Goal: Communication & Community: Answer question/provide support

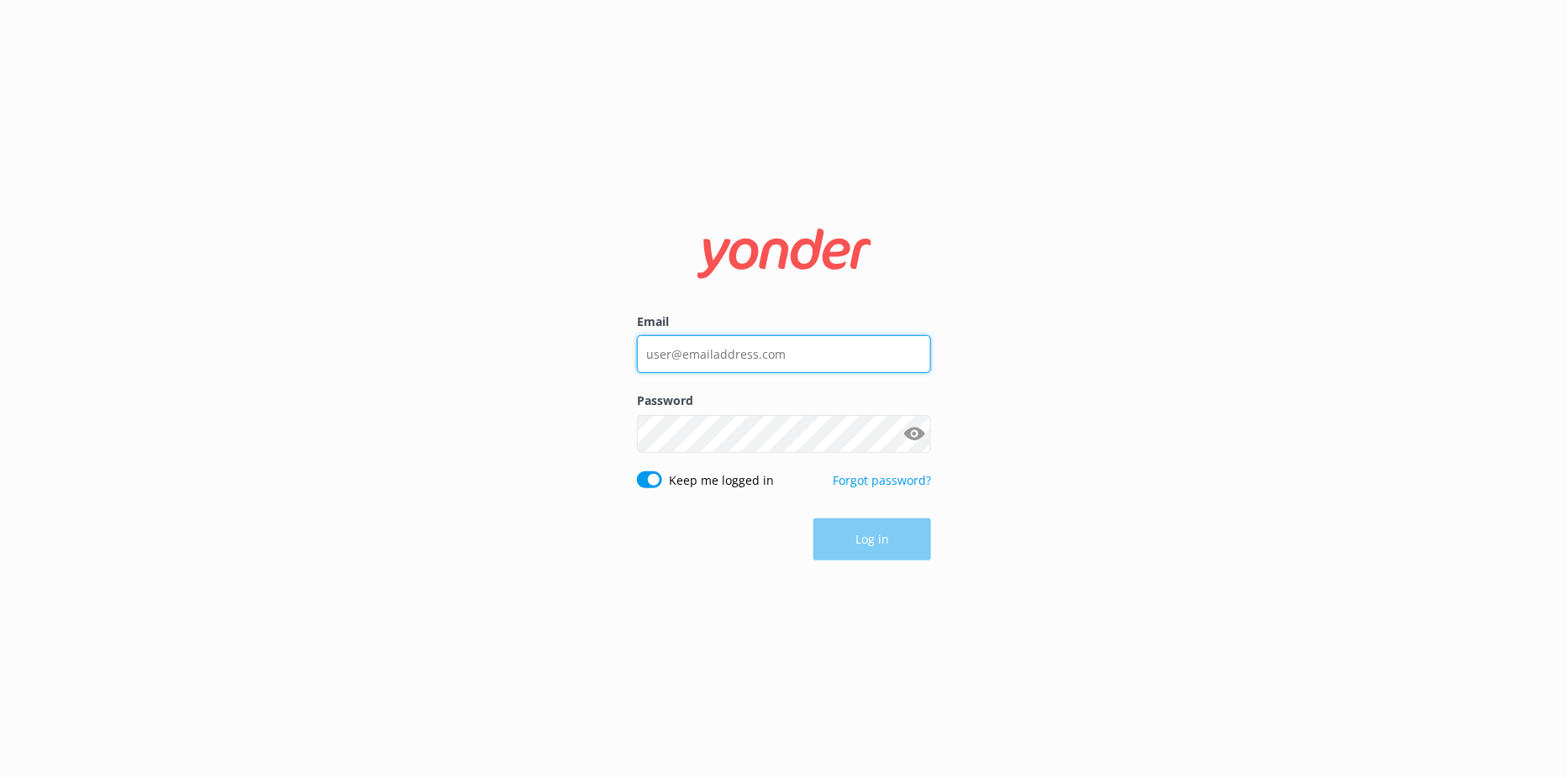
type input "[EMAIL_ADDRESS][DOMAIN_NAME]"
click at [858, 528] on div "Log in" at bounding box center [784, 539] width 294 height 42
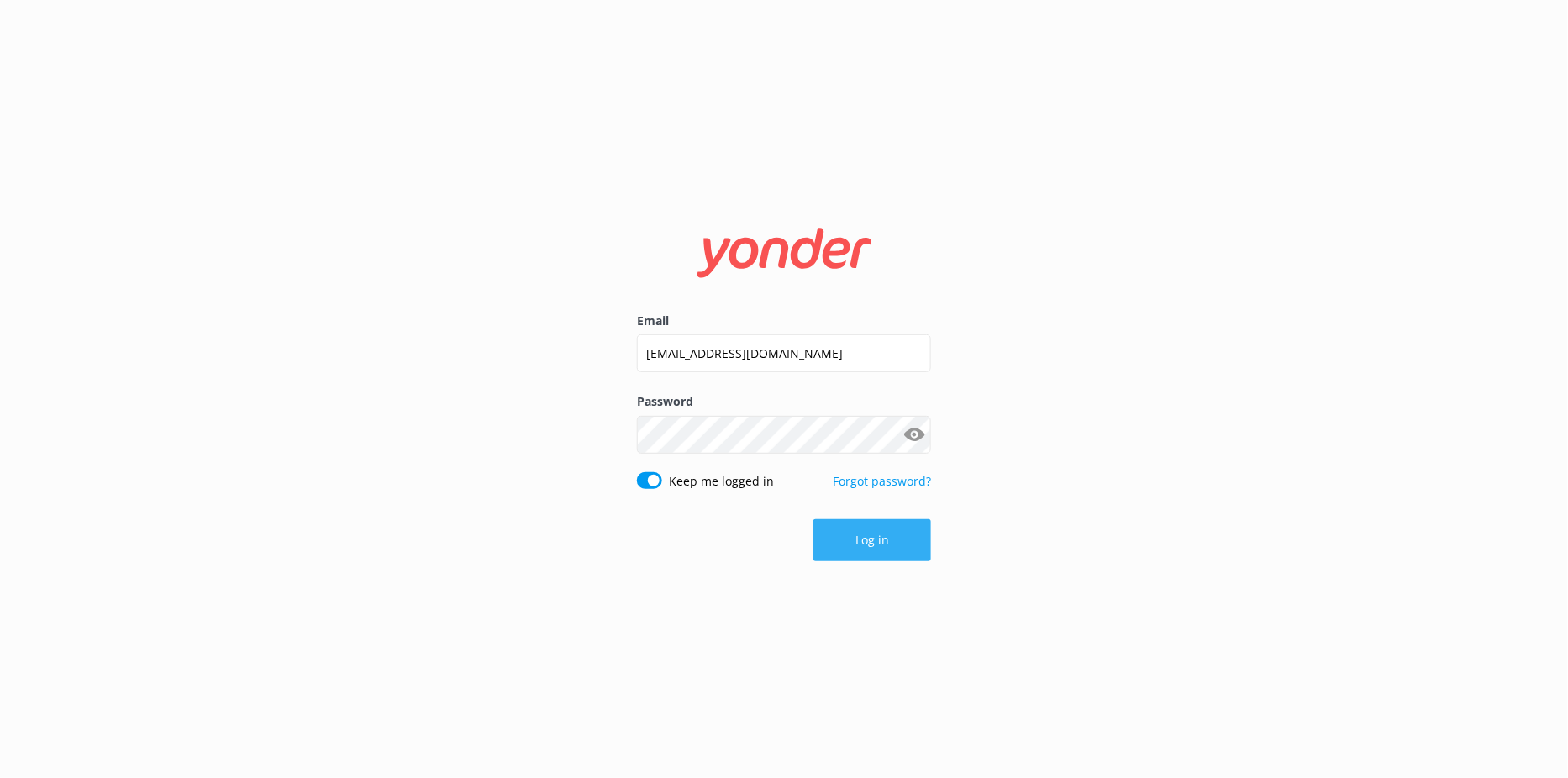
click at [902, 547] on button "Log in" at bounding box center [871, 540] width 118 height 42
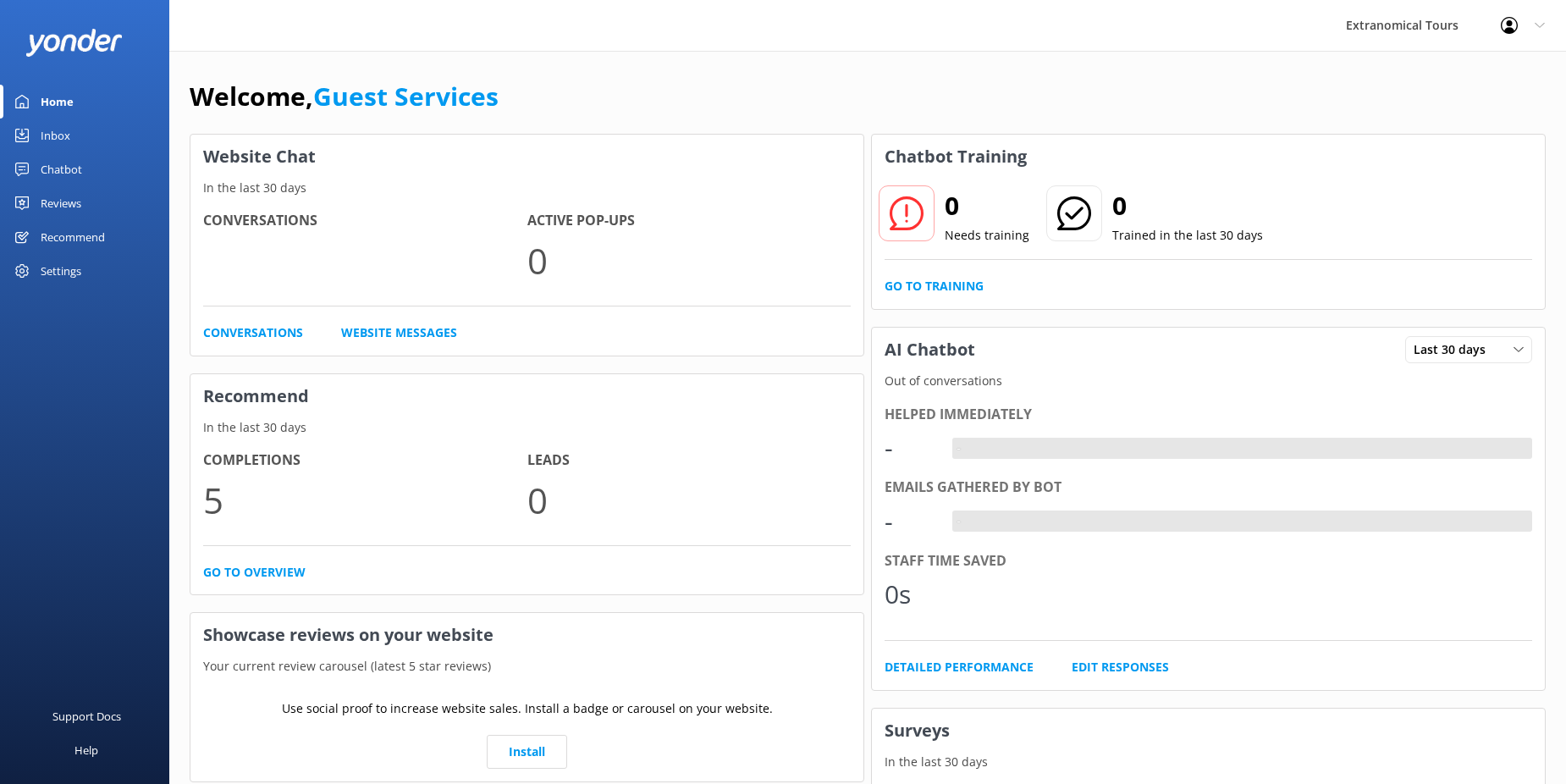
click at [100, 134] on link "Inbox" at bounding box center [84, 135] width 169 height 34
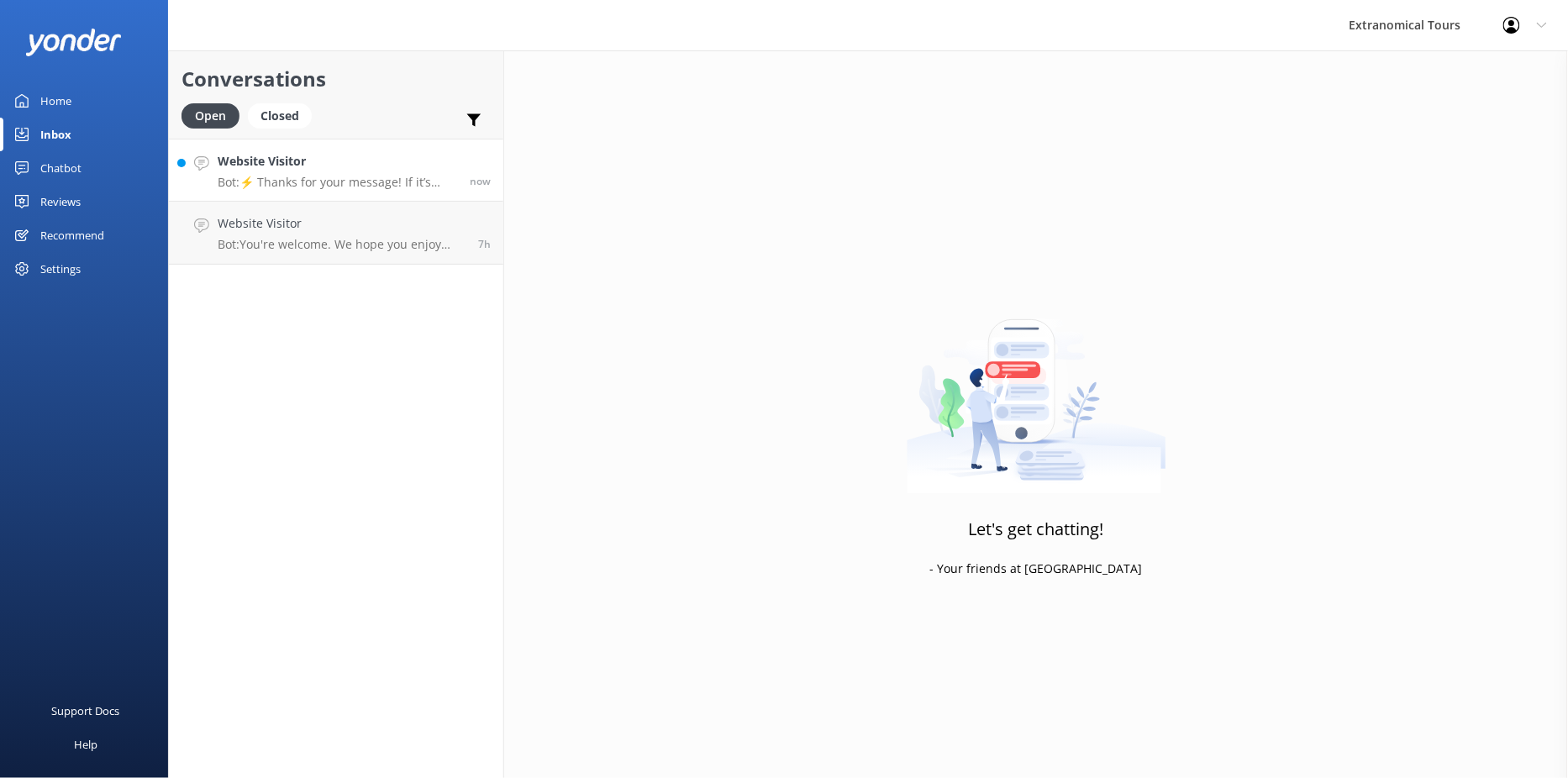
click at [304, 178] on p "Bot: ⚡ Thanks for your message! If it’s during our office hours (5:30am–10pm PT…" at bounding box center [337, 182] width 239 height 15
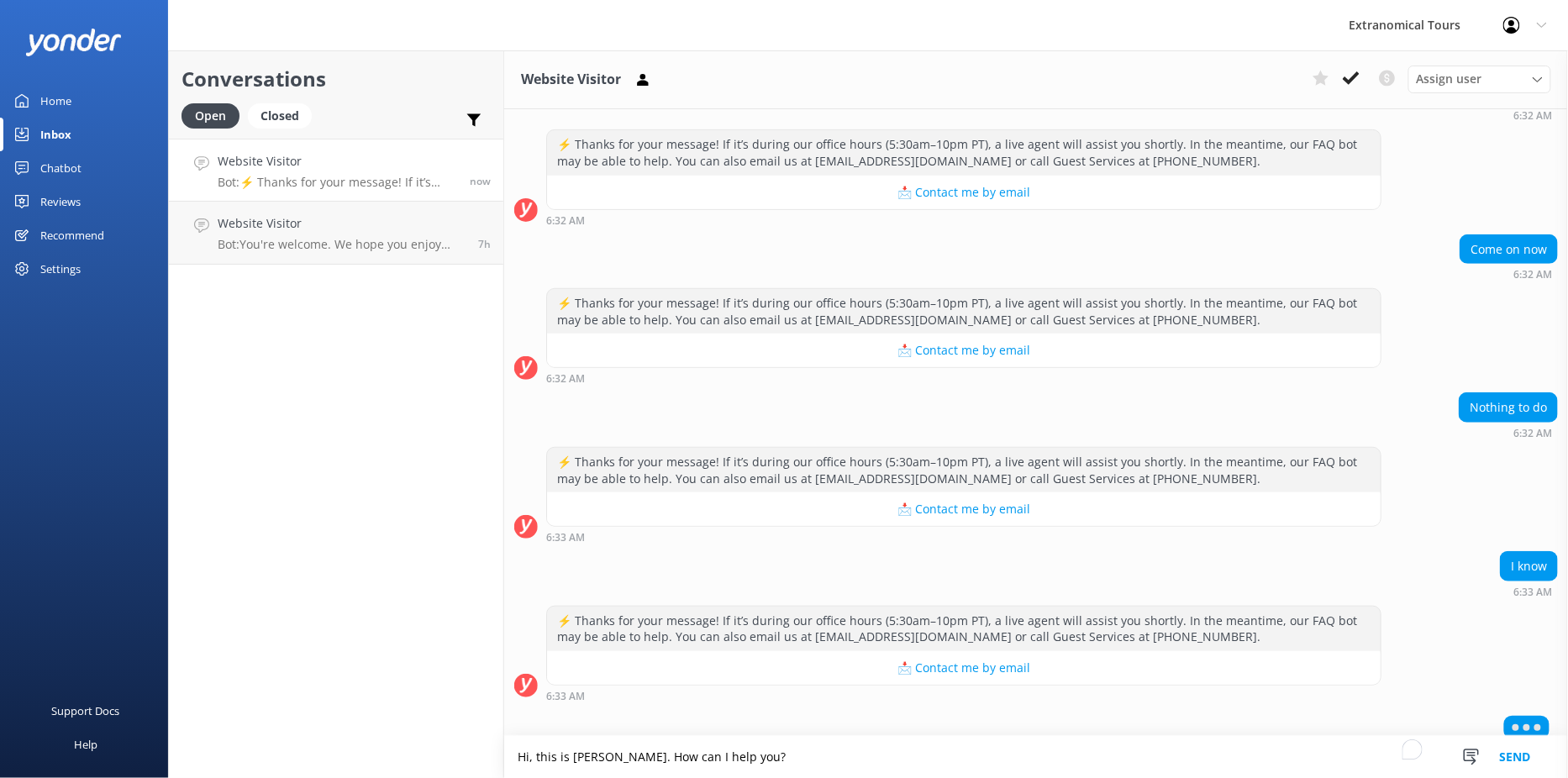
scroll to position [298, 0]
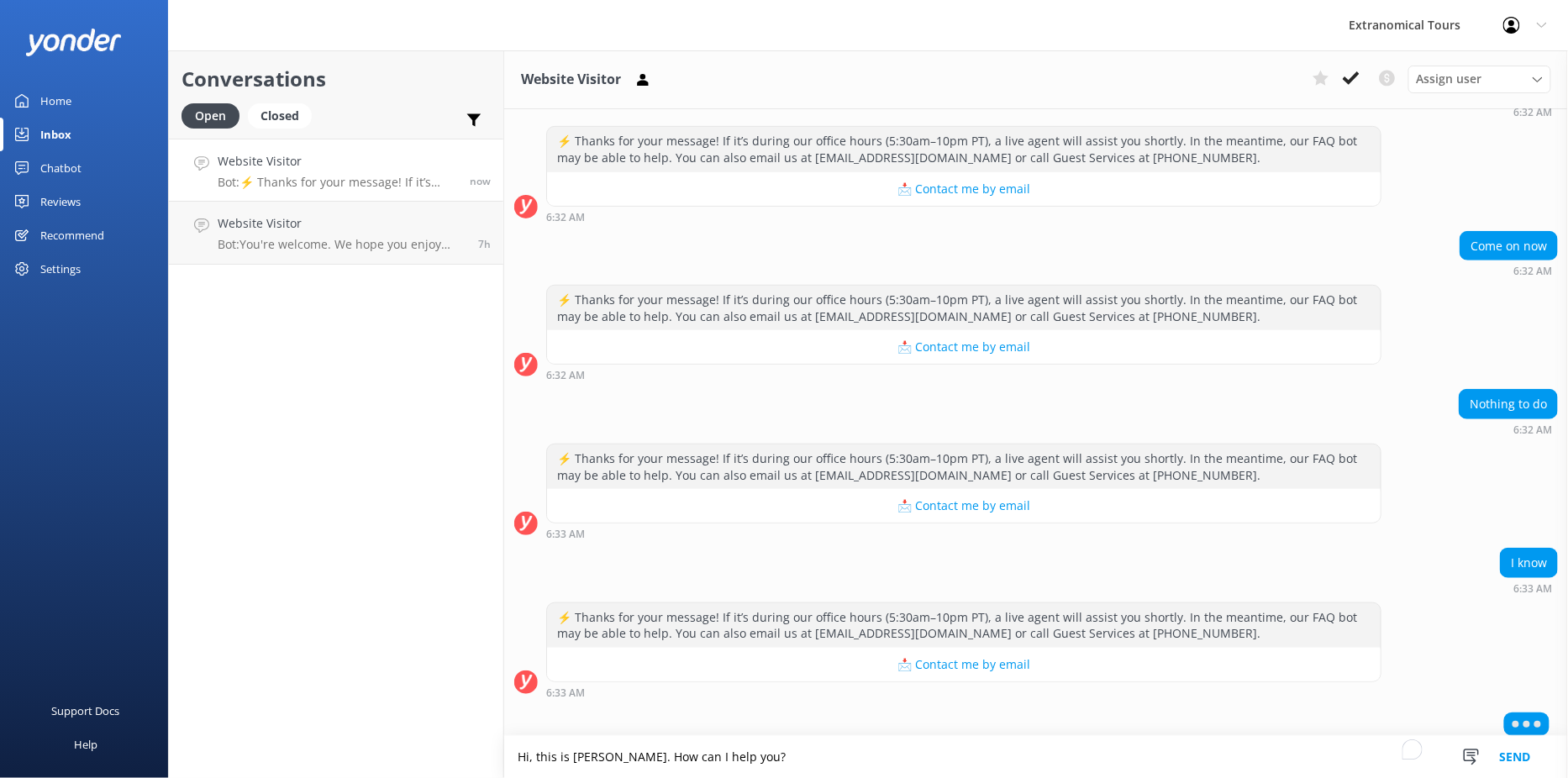
type textarea "Hi, this is [PERSON_NAME]. How can I help you?"
click at [1525, 755] on button "Send" at bounding box center [1515, 756] width 63 height 42
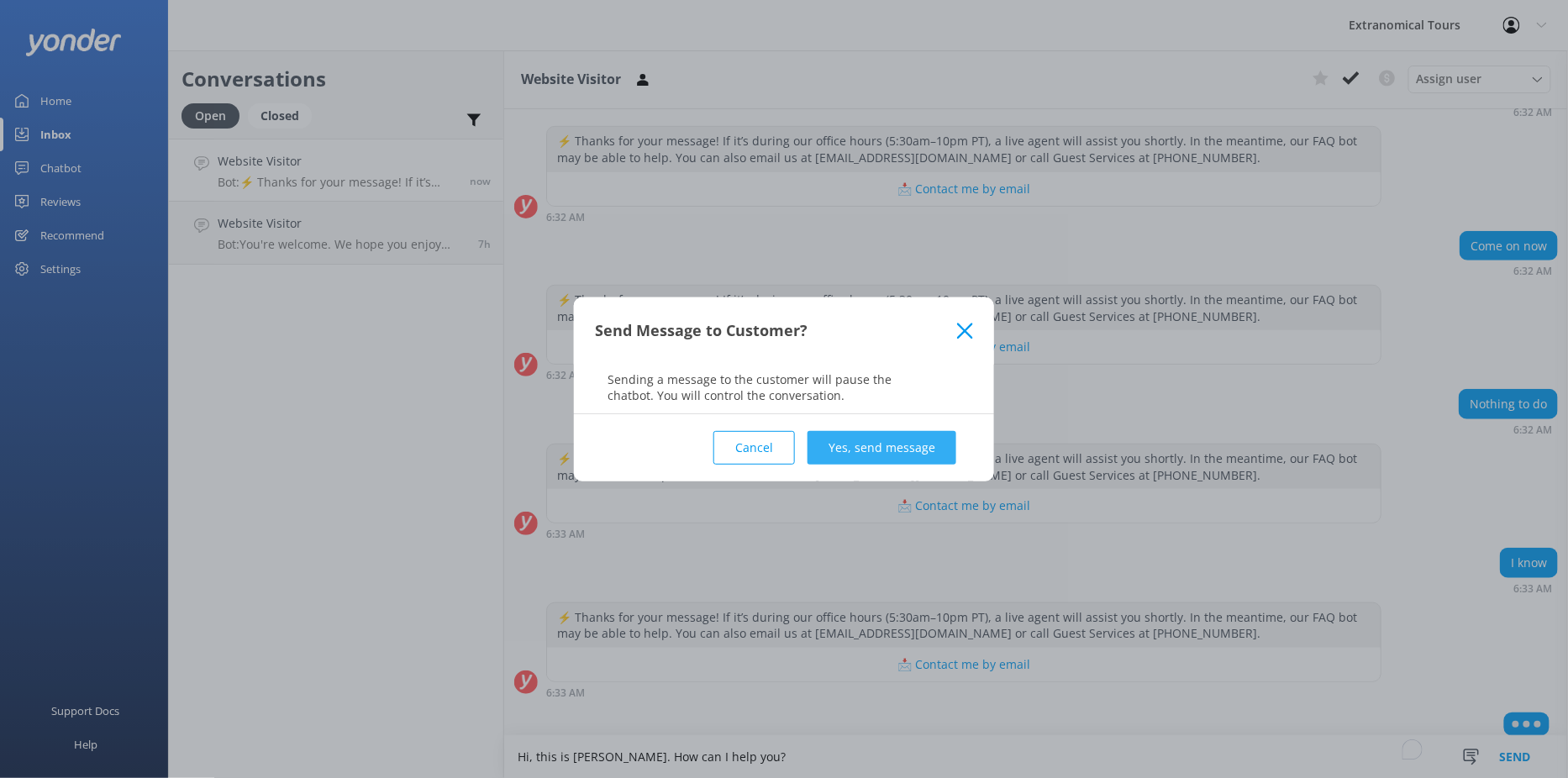
click at [844, 446] on button "Yes, send message" at bounding box center [881, 447] width 149 height 34
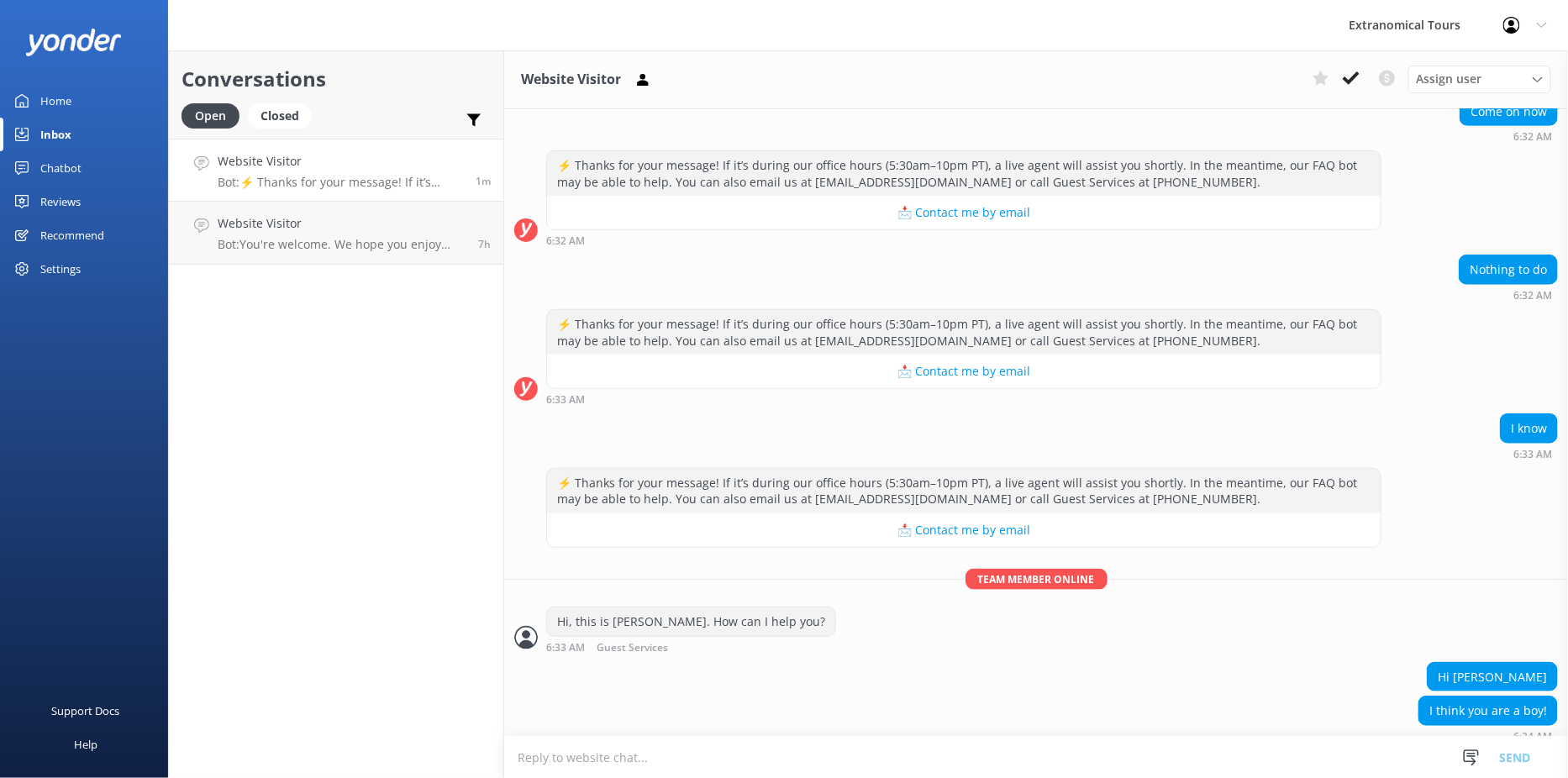
scroll to position [433, 0]
click at [1242, 753] on textarea "To enrich screen reader interactions, please activate Accessibility in Grammarl…" at bounding box center [1036, 756] width 1064 height 41
click at [1242, 754] on textarea "To enrich screen reader interactions, please activate Accessibility in Grammarl…" at bounding box center [1036, 756] width 1064 height 41
click at [1239, 750] on textarea "To enrich screen reader interactions, please activate Accessibility in Grammarl…" at bounding box center [1036, 756] width 1064 height 41
click at [1138, 759] on textarea "To enrich screen reader interactions, please activate Accessibility in Grammarl…" at bounding box center [1036, 756] width 1064 height 41
